Goal: Task Accomplishment & Management: Use online tool/utility

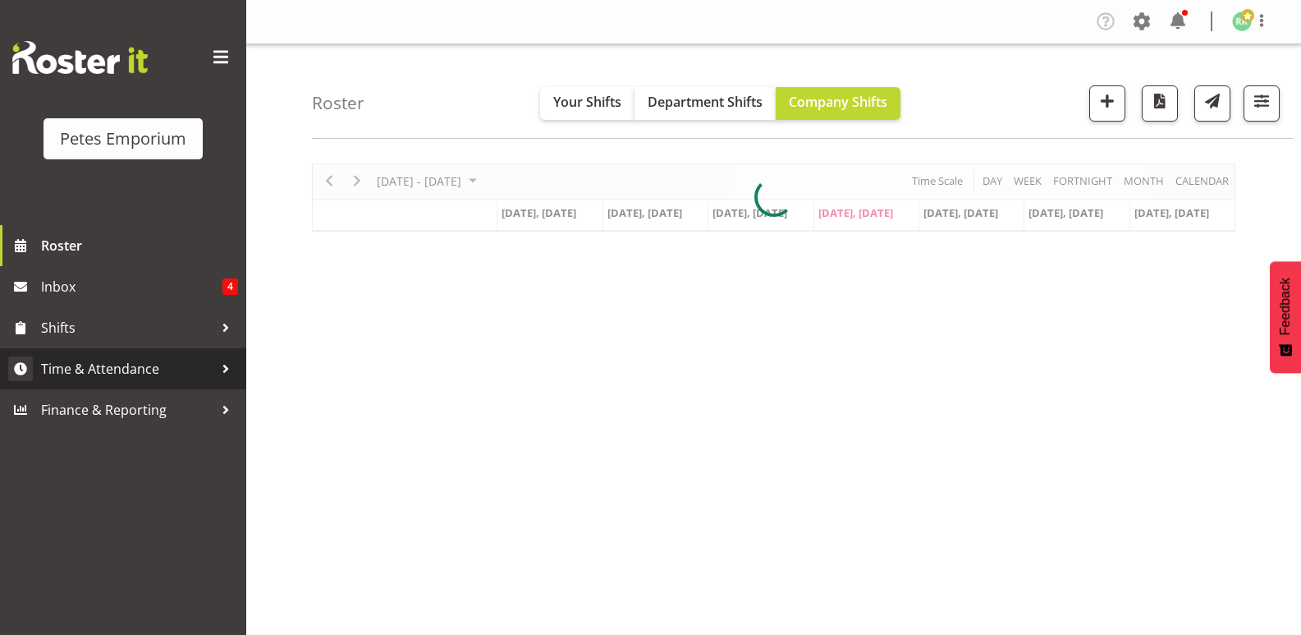
click at [145, 369] on span "Time & Attendance" at bounding box center [127, 368] width 172 height 25
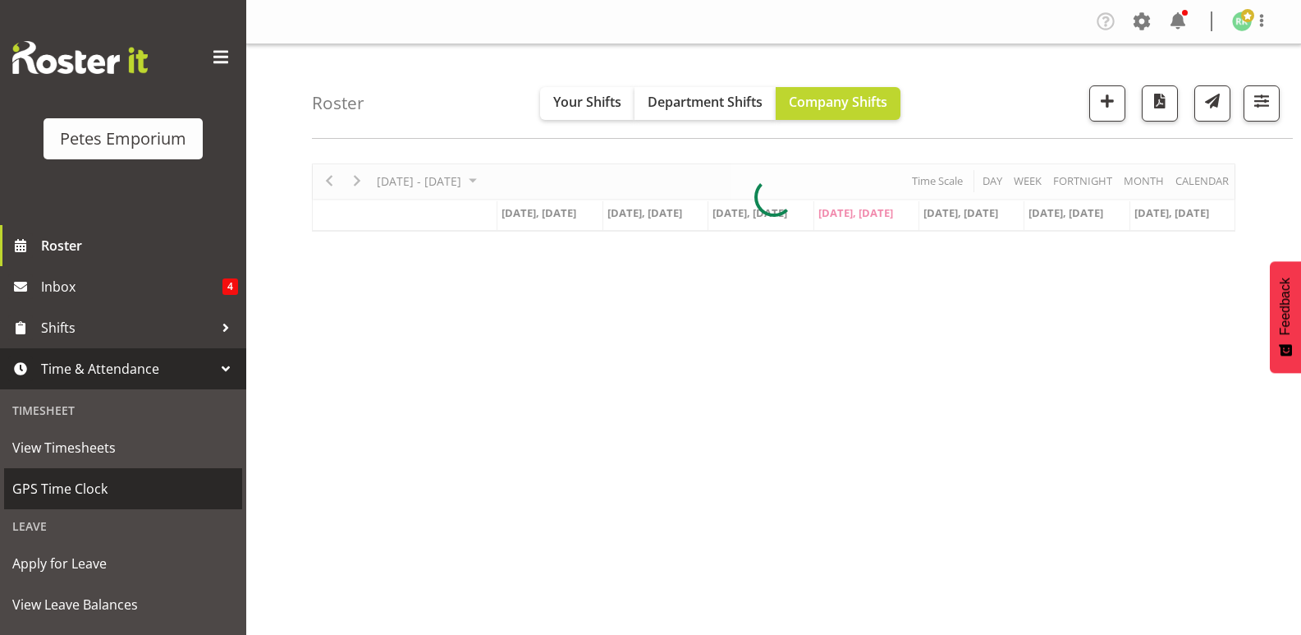
click at [107, 484] on span "GPS Time Clock" at bounding box center [123, 488] width 222 height 25
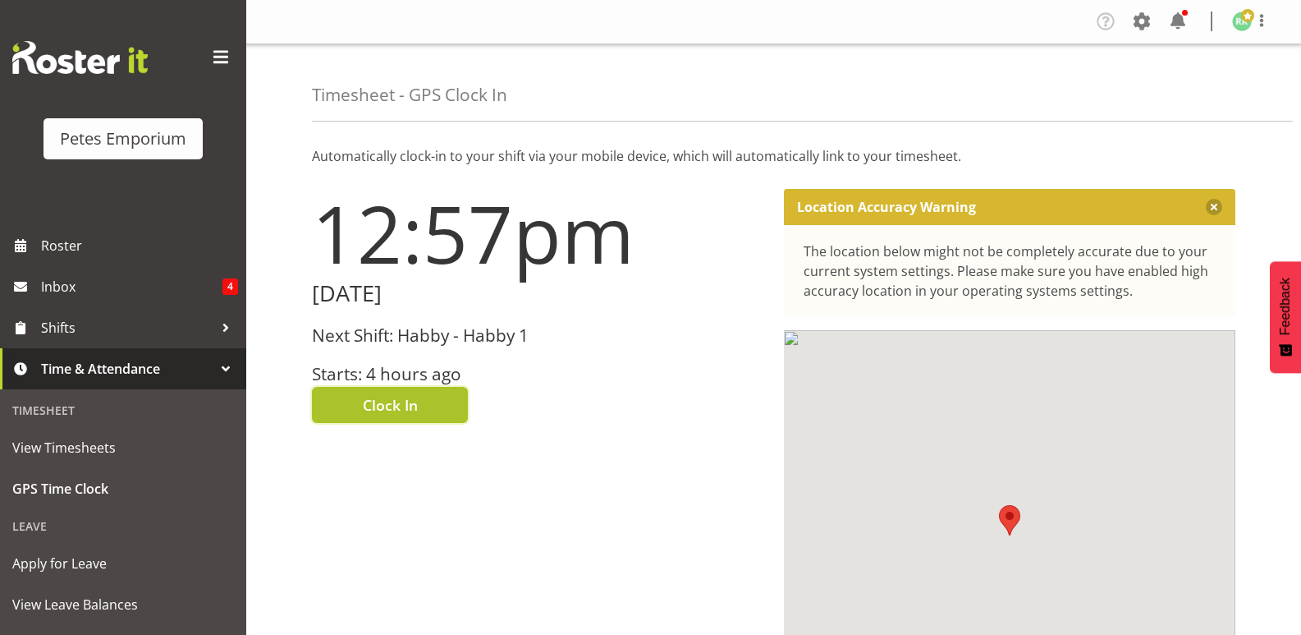
click at [382, 409] on span "Clock In" at bounding box center [390, 404] width 55 height 21
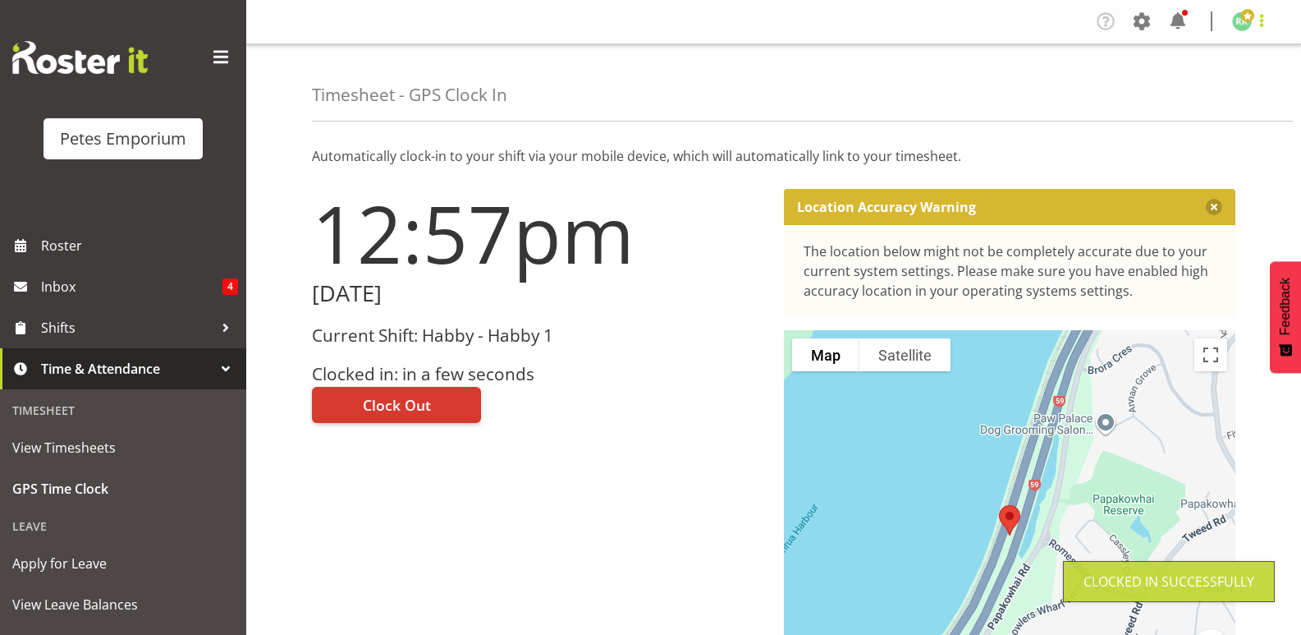
click at [1254, 17] on span at bounding box center [1262, 21] width 20 height 20
click at [1176, 86] on link "Log Out" at bounding box center [1193, 86] width 158 height 30
